Goal: Information Seeking & Learning: Learn about a topic

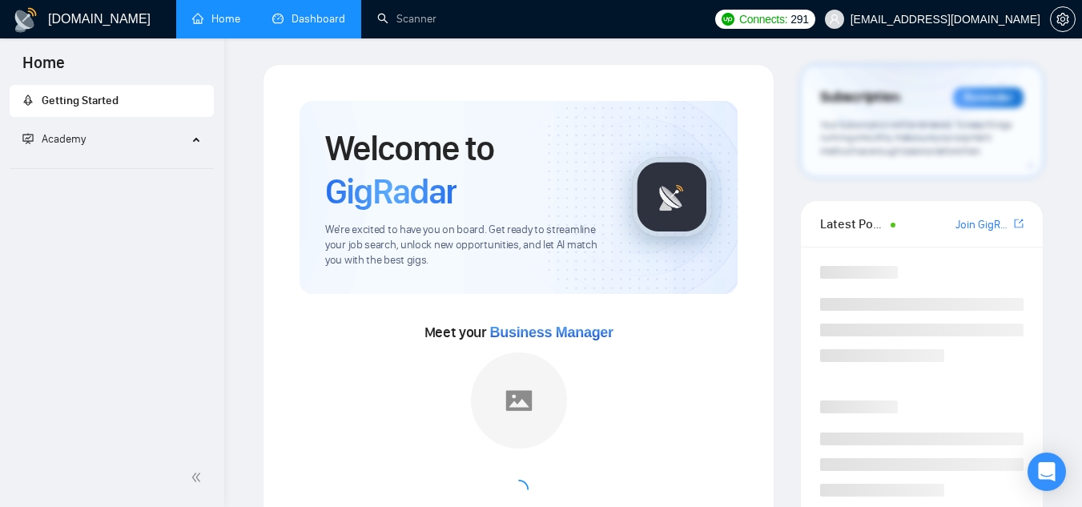
click at [304, 19] on link "Dashboard" at bounding box center [308, 19] width 73 height 14
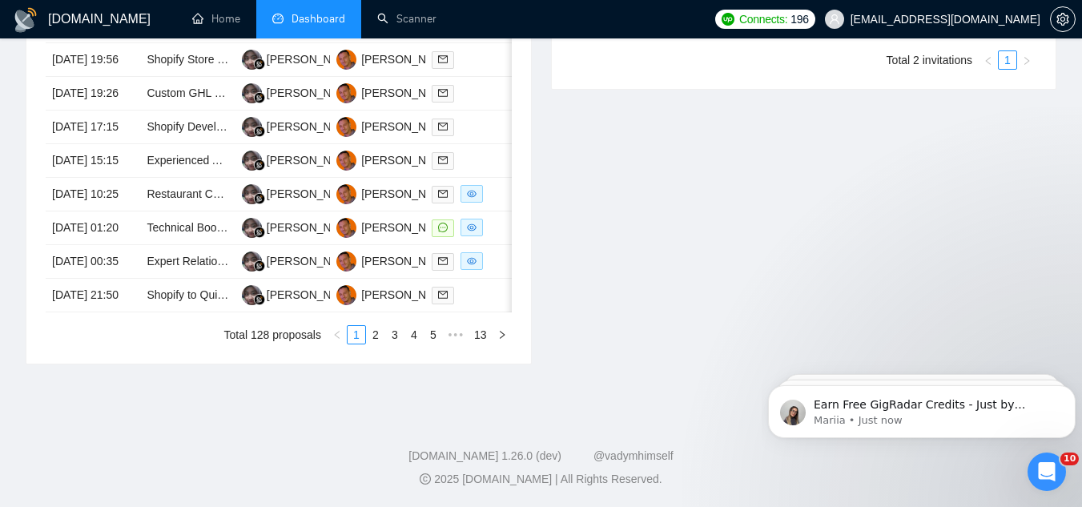
scroll to position [801, 0]
click at [176, 211] on td "Restaurant CRM & Customer Data Architect for Upsell" at bounding box center [187, 195] width 95 height 34
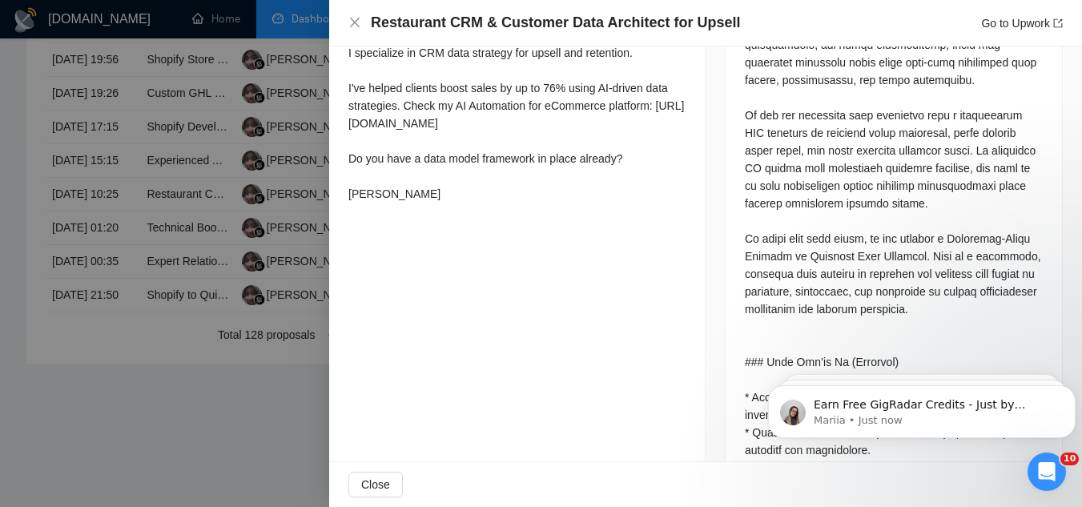
scroll to position [1041, 0]
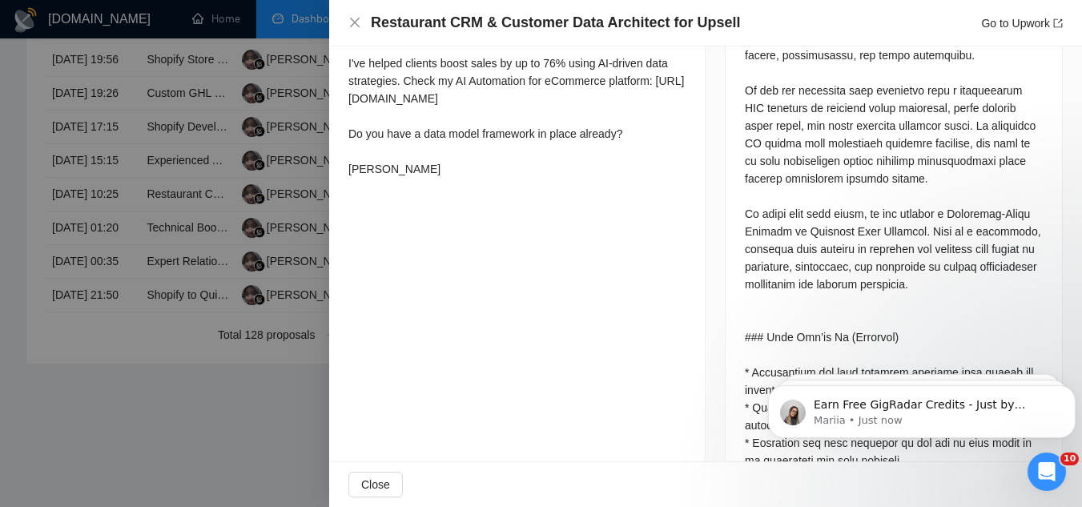
click at [224, 66] on div at bounding box center [541, 253] width 1082 height 507
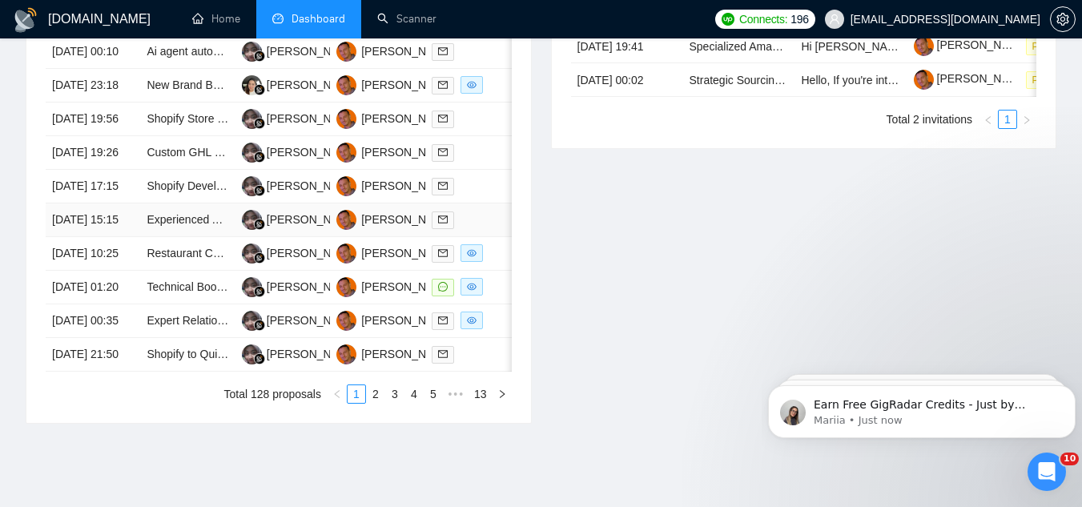
scroll to position [641, 0]
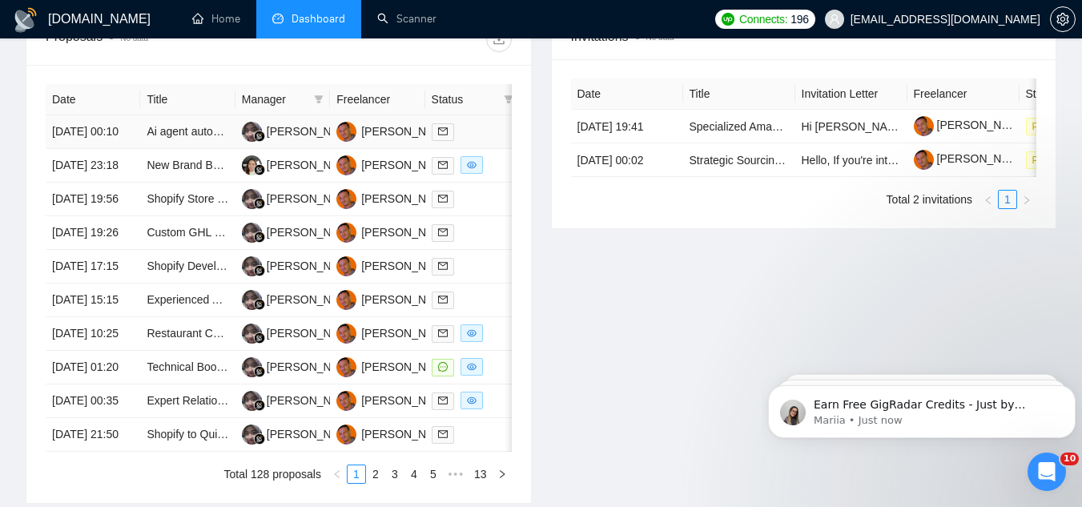
click at [187, 149] on td "Ai agent automation" at bounding box center [187, 132] width 95 height 34
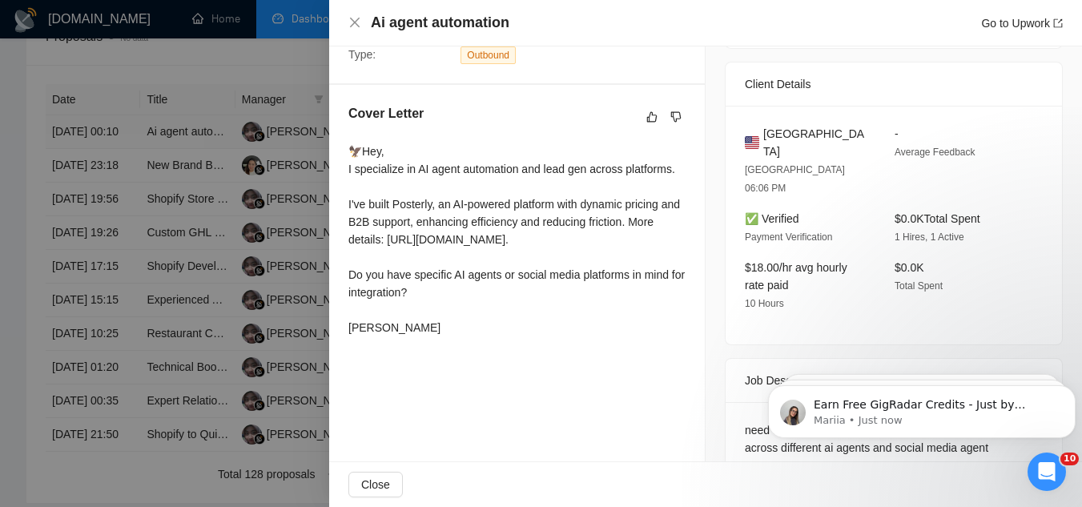
click at [187, 155] on div at bounding box center [541, 253] width 1082 height 507
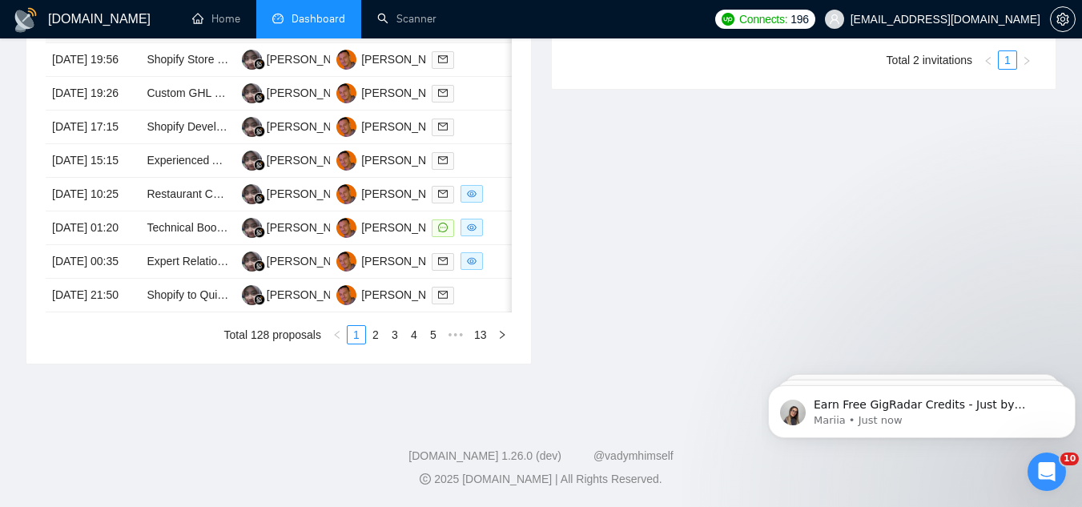
scroll to position [801, 0]
click at [191, 211] on td "Restaurant CRM & Customer Data Architect for Upsell" at bounding box center [187, 195] width 95 height 34
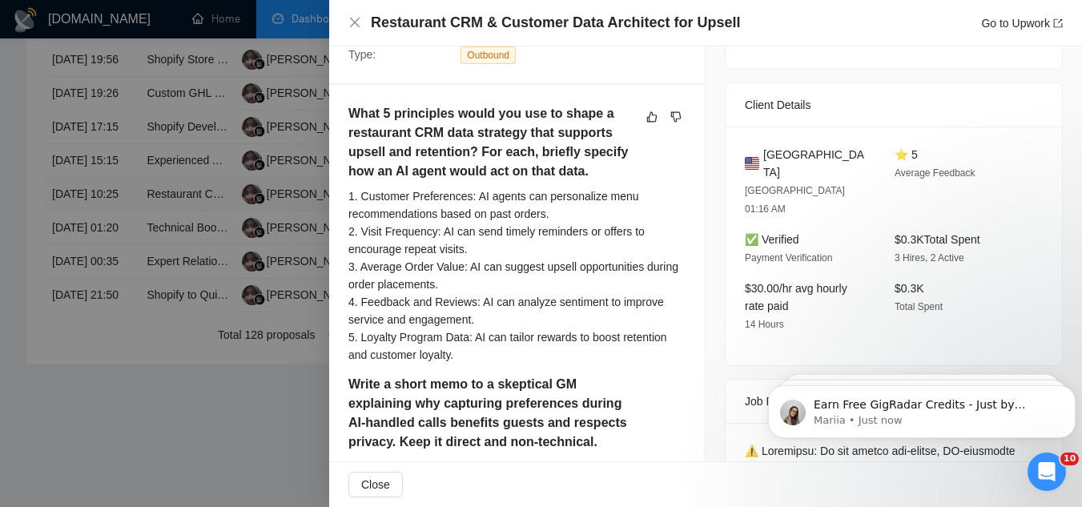
click at [191, 282] on div at bounding box center [541, 253] width 1082 height 507
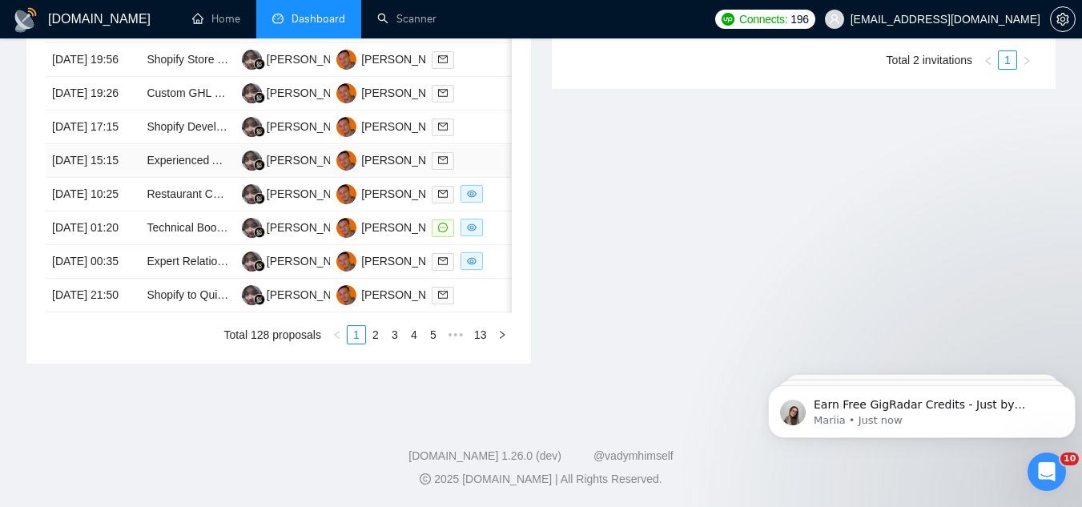
click at [169, 178] on td "Experienced Adobe Commerce or BigCommerce Website Developers Needed" at bounding box center [187, 161] width 95 height 34
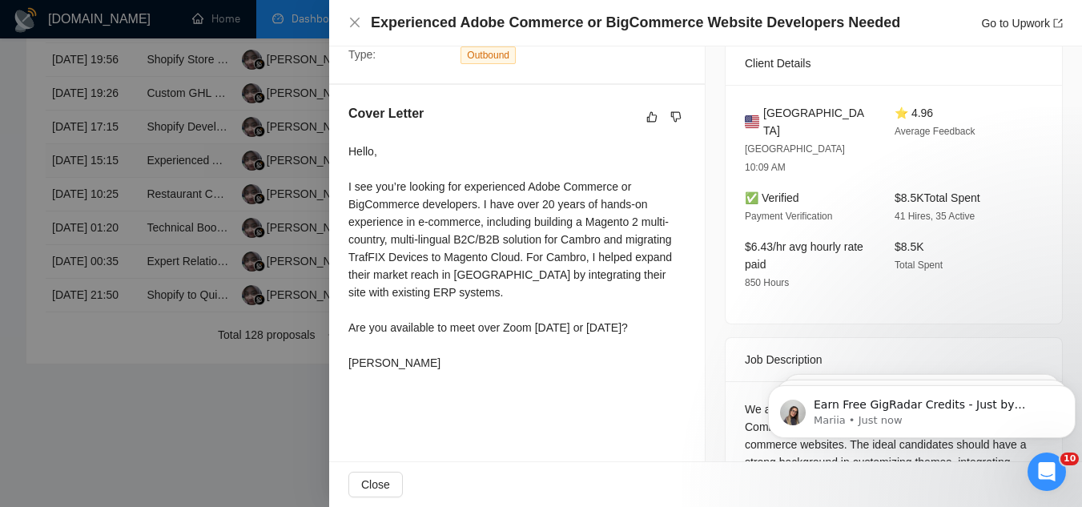
click at [169, 238] on div at bounding box center [541, 253] width 1082 height 507
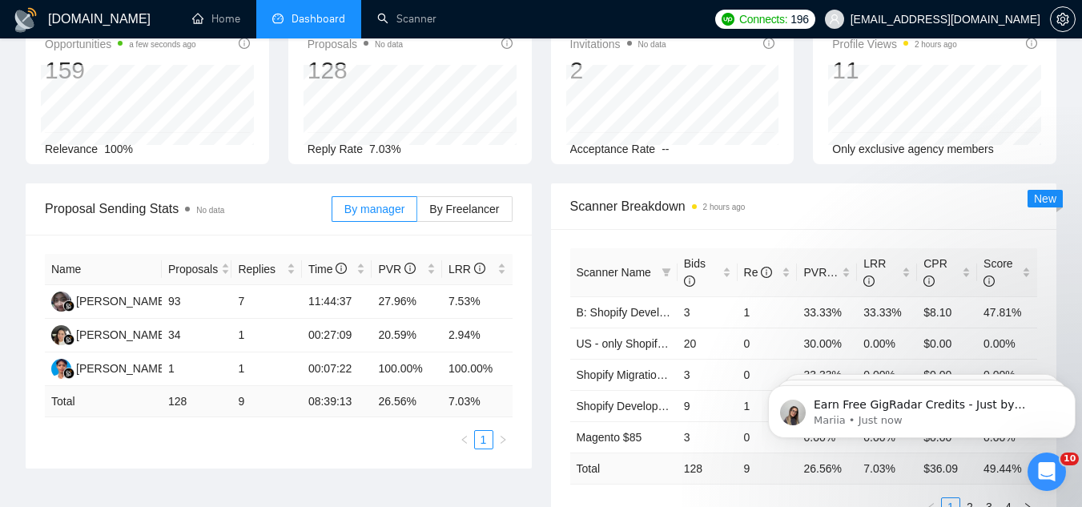
scroll to position [0, 0]
